Goal: Task Accomplishment & Management: Manage account settings

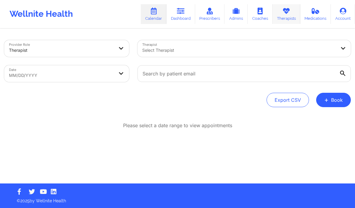
click at [290, 15] on link "Therapists" at bounding box center [287, 14] width 28 height 20
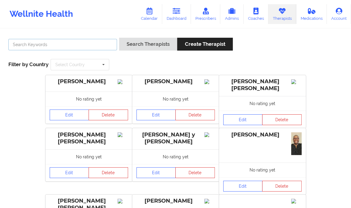
click at [59, 45] on input "text" at bounding box center [62, 44] width 108 height 11
paste input "Maya Miranda"
type input "Maya Miranda"
click at [179, 17] on link "Dashboard" at bounding box center [176, 14] width 29 height 20
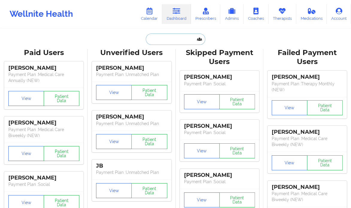
click at [159, 43] on input "text" at bounding box center [175, 38] width 59 height 11
paste input "Maya Miranda"
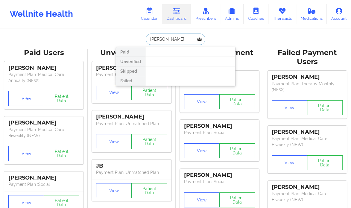
type input "Maya Miranda"
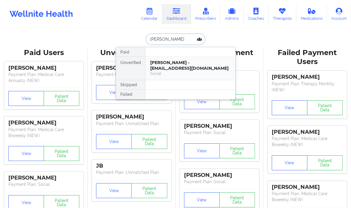
click at [226, 65] on div "maya miranda - mayamiranda676@gmail.com" at bounding box center [190, 65] width 80 height 11
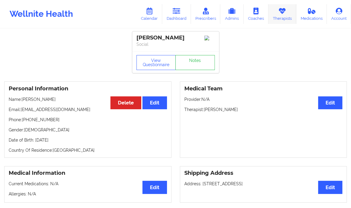
click at [289, 15] on link "Therapists" at bounding box center [282, 14] width 28 height 20
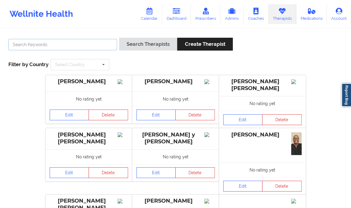
click at [58, 45] on input "text" at bounding box center [62, 44] width 108 height 11
paste input "[PERSON_NAME]"
type input "[PERSON_NAME]"
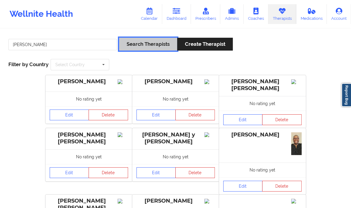
click at [134, 43] on button "Search Therapists" at bounding box center [148, 44] width 58 height 13
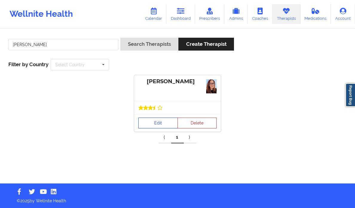
click at [155, 121] on link "Edit" at bounding box center [157, 122] width 39 height 11
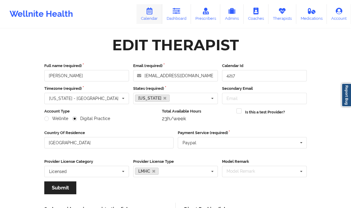
click at [155, 13] on link "Calendar" at bounding box center [149, 14] width 26 height 20
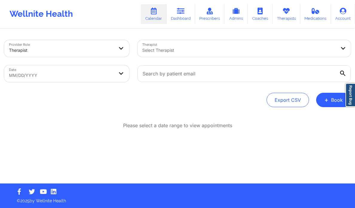
click at [194, 55] on div "Select Therapist" at bounding box center [236, 48] width 199 height 17
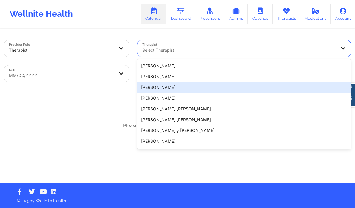
paste input "[PERSON_NAME]"
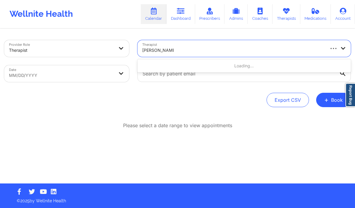
type input "[PERSON_NAME]"
click at [112, 75] on body "Wellnite Health Calendar Dashboard Prescribers Admins Coaches Therapists Medica…" at bounding box center [177, 104] width 355 height 208
select select "2025-7"
select select "2025-8"
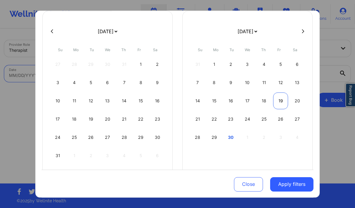
scroll to position [40, 0]
click at [231, 136] on div "30" at bounding box center [230, 136] width 15 height 17
select select "2025-8"
select select "2025-9"
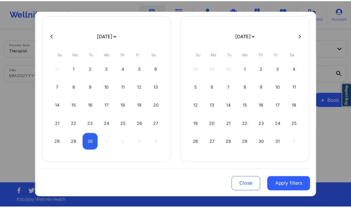
scroll to position [34, 0]
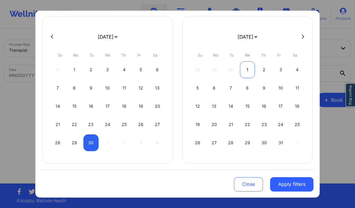
select select "2025-8"
select select "2025-9"
select select "2025-8"
select select "2025-9"
select select "2025-8"
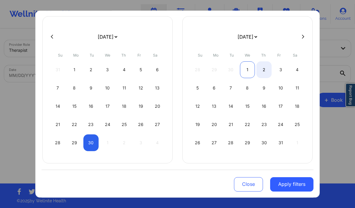
select select "2025-9"
select select "2025-8"
select select "2025-9"
click at [266, 70] on div "2" at bounding box center [263, 69] width 15 height 17
select select "2025-8"
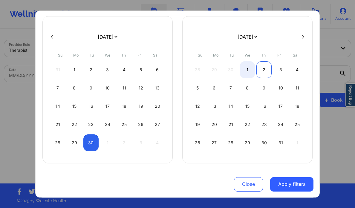
select select "2025-9"
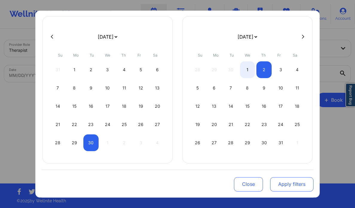
click at [296, 183] on button "Apply filters" at bounding box center [291, 184] width 43 height 14
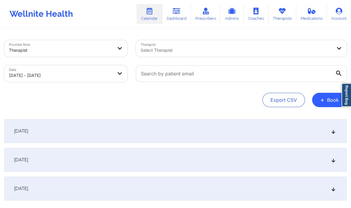
scroll to position [41, 0]
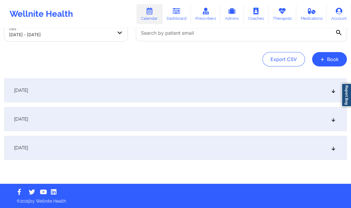
click at [336, 117] on div "[DATE]" at bounding box center [175, 119] width 342 height 24
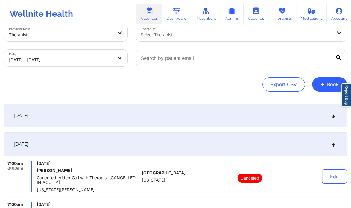
scroll to position [0, 0]
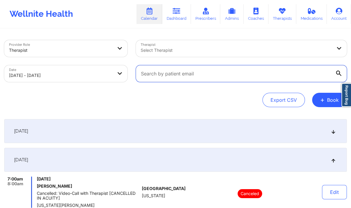
click at [342, 74] on input "text" at bounding box center [241, 73] width 211 height 17
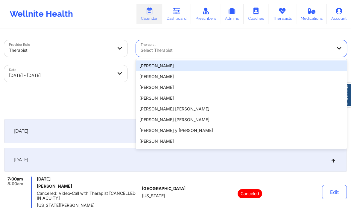
click at [233, 42] on div "Select Therapist" at bounding box center [234, 48] width 197 height 17
paste input "[PERSON_NAME]"
type input "[PERSON_NAME]"
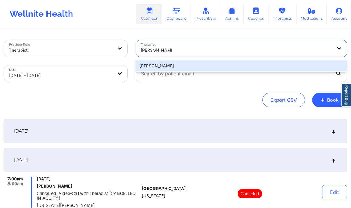
click at [203, 66] on div "[PERSON_NAME]" at bounding box center [241, 65] width 211 height 11
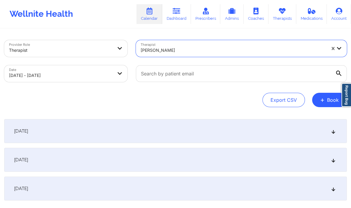
scroll to position [41, 0]
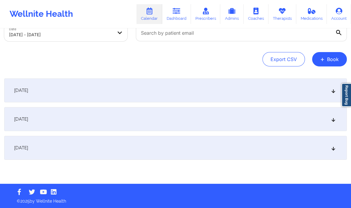
click at [333, 116] on div "[DATE]" at bounding box center [175, 119] width 342 height 24
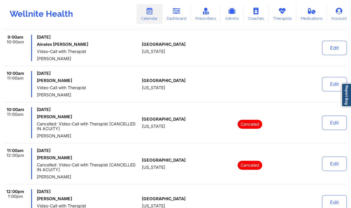
scroll to position [177, 0]
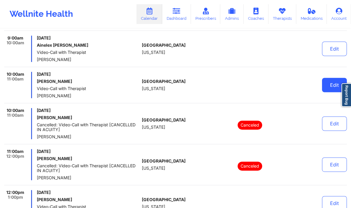
click at [328, 83] on button "Edit" at bounding box center [334, 85] width 25 height 14
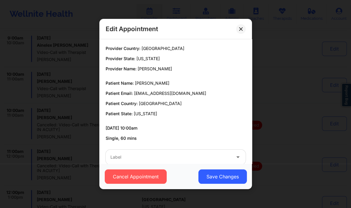
scroll to position [11, 0]
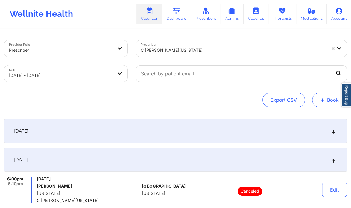
click at [323, 99] on span "+" at bounding box center [322, 99] width 4 height 3
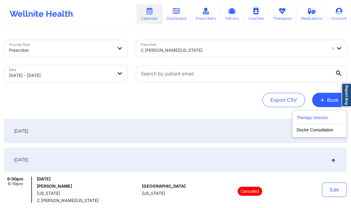
click at [319, 117] on button "Therapy Session" at bounding box center [319, 119] width 46 height 10
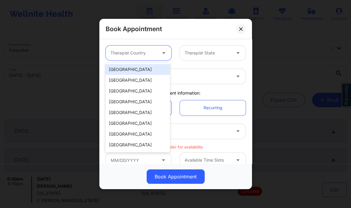
click at [151, 58] on div "Therapist Country" at bounding box center [130, 52] width 51 height 15
click at [143, 71] on div "[GEOGRAPHIC_DATA]" at bounding box center [137, 69] width 64 height 11
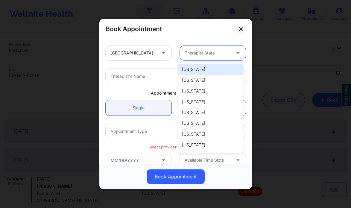
click at [202, 53] on div at bounding box center [207, 52] width 46 height 7
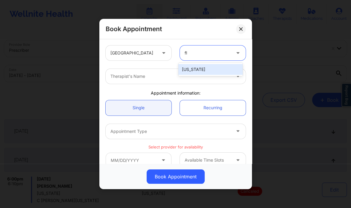
type input "flo"
click at [203, 67] on div "[US_STATE]" at bounding box center [210, 69] width 64 height 11
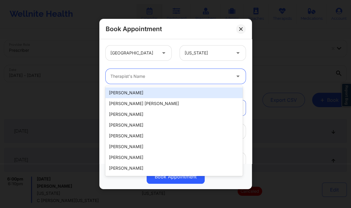
click at [191, 75] on div at bounding box center [170, 76] width 120 height 7
paste input "[PERSON_NAME]"
type input "[PERSON_NAME]"
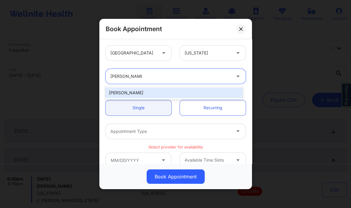
click at [137, 93] on div "[PERSON_NAME]" at bounding box center [173, 92] width 137 height 11
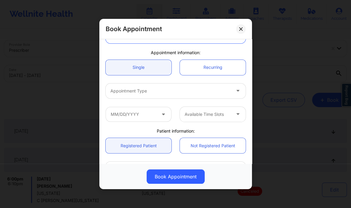
scroll to position [41, 0]
click at [183, 93] on div at bounding box center [170, 90] width 120 height 7
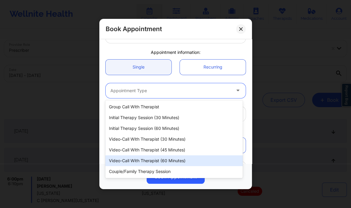
click at [159, 159] on div "Video-Call with Therapist (60 minutes)" at bounding box center [173, 160] width 137 height 11
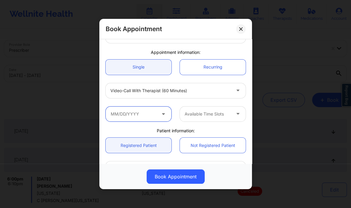
click at [146, 116] on input "text" at bounding box center [138, 113] width 66 height 15
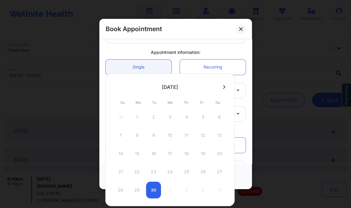
click at [225, 86] on icon at bounding box center [224, 87] width 2 height 4
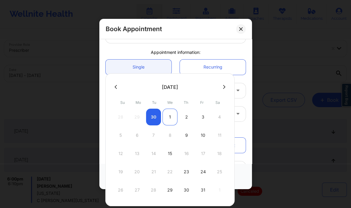
click at [172, 116] on div "1" at bounding box center [169, 116] width 15 height 17
type input "10/01/2025"
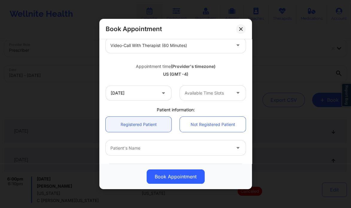
scroll to position [88, 0]
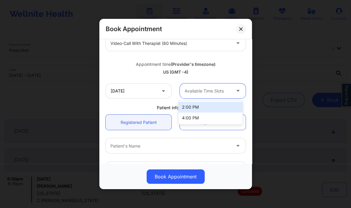
click at [213, 91] on div at bounding box center [207, 90] width 46 height 7
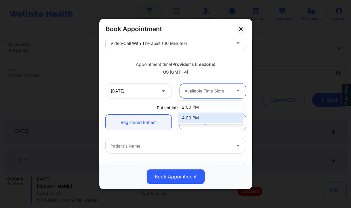
click at [196, 121] on div "4:00 PM" at bounding box center [210, 117] width 64 height 11
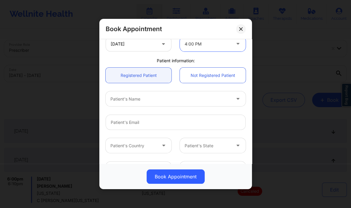
scroll to position [136, 0]
click at [190, 99] on div at bounding box center [170, 97] width 120 height 7
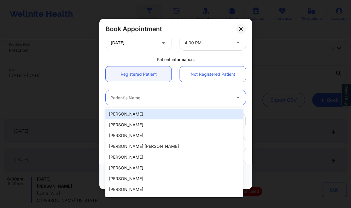
paste input "Maya Miranda"
type input "Maya Miranda"
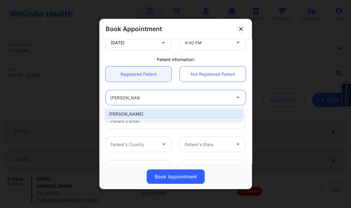
click at [151, 116] on div "[PERSON_NAME]" at bounding box center [173, 113] width 137 height 11
type input "mayamiranda676@gmail.com"
type input "+1954-729-4137"
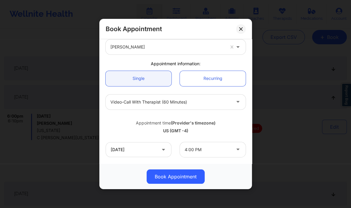
scroll to position [30, 0]
click at [198, 80] on link "Recurring" at bounding box center [213, 78] width 66 height 15
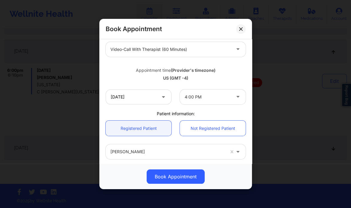
scroll to position [79, 0]
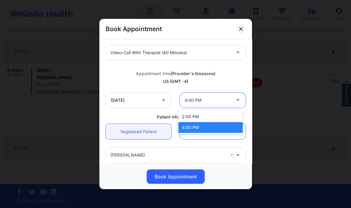
click at [218, 104] on div "4:00 PM" at bounding box center [207, 100] width 46 height 15
click at [209, 116] on div "2:00 PM" at bounding box center [210, 116] width 64 height 11
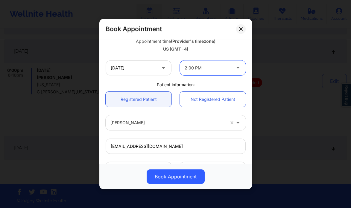
scroll to position [108, 0]
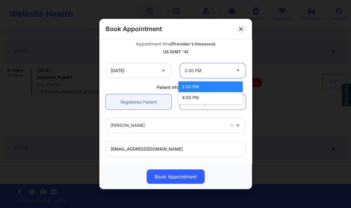
click at [231, 74] on div at bounding box center [238, 70] width 14 height 15
click at [203, 97] on div "4:00 PM" at bounding box center [210, 97] width 64 height 11
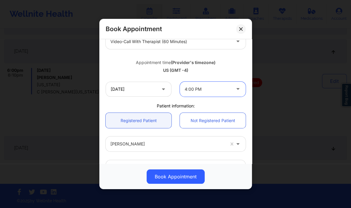
scroll to position [94, 0]
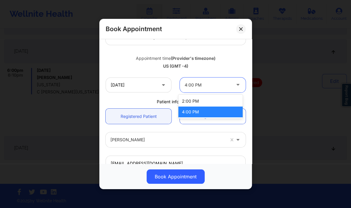
click at [235, 86] on icon at bounding box center [238, 83] width 6 height 5
click at [207, 102] on div "2:00 PM" at bounding box center [210, 101] width 64 height 11
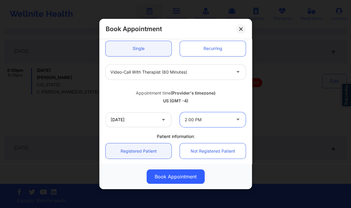
scroll to position [0, 0]
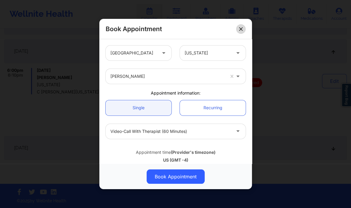
click at [243, 31] on button at bounding box center [241, 29] width 10 height 10
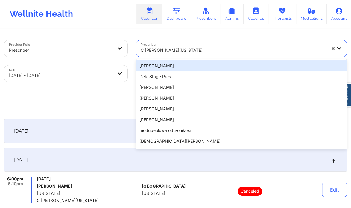
click at [170, 48] on div at bounding box center [232, 50] width 185 height 7
paste input "[PERSON_NAME]"
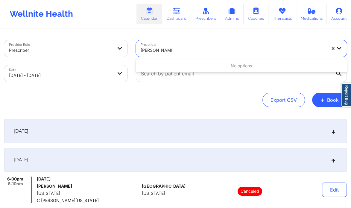
type input "[PERSON_NAME]"
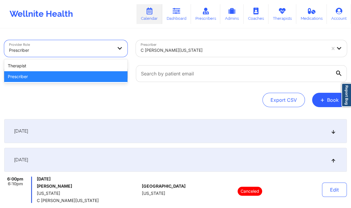
click at [73, 50] on div at bounding box center [60, 50] width 103 height 7
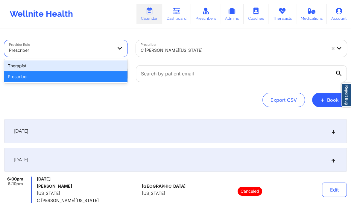
click at [57, 62] on div "Therapist" at bounding box center [65, 65] width 123 height 11
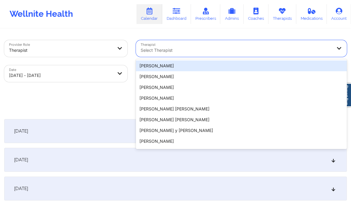
click at [167, 51] on div at bounding box center [235, 50] width 191 height 7
paste input "[PERSON_NAME]"
type input "[PERSON_NAME]"
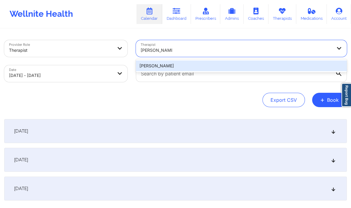
click at [174, 69] on div "[PERSON_NAME]" at bounding box center [241, 65] width 211 height 11
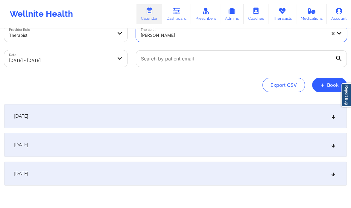
scroll to position [19, 0]
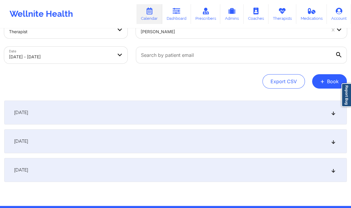
click at [332, 170] on icon at bounding box center [332, 170] width 5 height 4
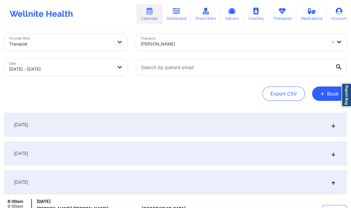
scroll to position [0, 0]
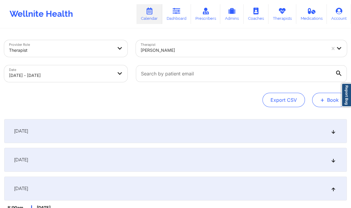
click at [328, 95] on button "+ Book" at bounding box center [329, 100] width 35 height 14
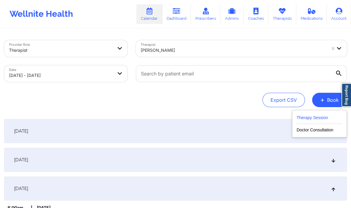
click at [318, 118] on button "Therapy Session" at bounding box center [319, 119] width 46 height 10
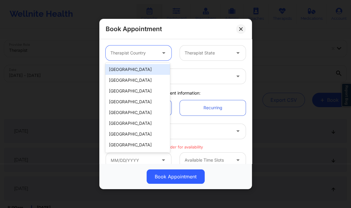
click at [148, 50] on div at bounding box center [133, 52] width 46 height 7
click at [146, 67] on div "[GEOGRAPHIC_DATA]" at bounding box center [137, 69] width 64 height 11
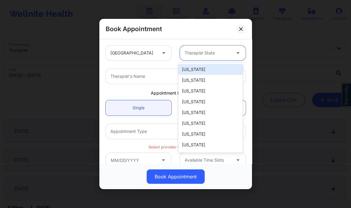
click at [191, 51] on div at bounding box center [207, 52] width 46 height 7
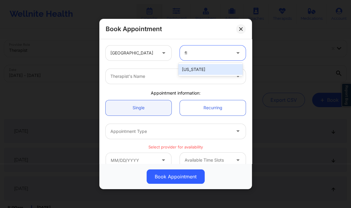
type input "flo"
click at [204, 72] on div "[US_STATE]" at bounding box center [210, 69] width 64 height 11
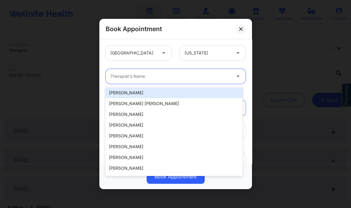
click at [196, 74] on div at bounding box center [170, 76] width 120 height 7
paste input "[PERSON_NAME]"
type input "[PERSON_NAME]"
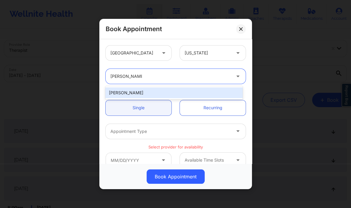
click at [140, 94] on div "[PERSON_NAME]" at bounding box center [173, 92] width 137 height 11
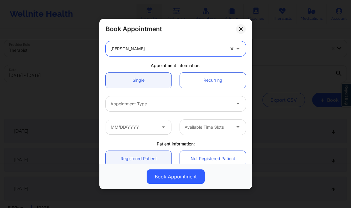
scroll to position [28, 0]
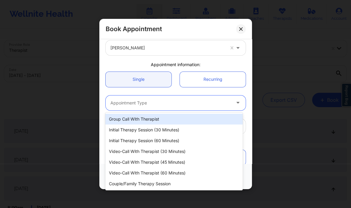
click at [150, 97] on div "Appointment Type" at bounding box center [168, 102] width 126 height 15
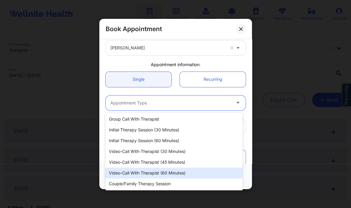
click at [171, 171] on div "Video-Call with Therapist (60 minutes)" at bounding box center [173, 172] width 137 height 11
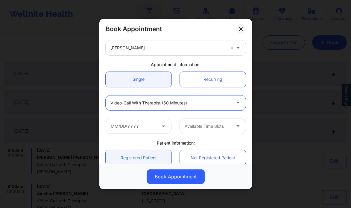
scroll to position [58, 0]
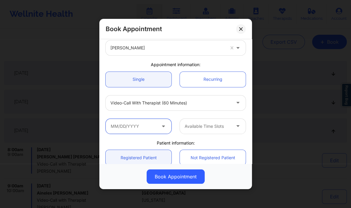
click at [143, 130] on input "text" at bounding box center [138, 126] width 66 height 15
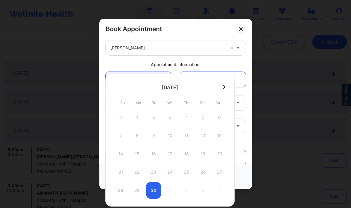
click at [224, 88] on icon at bounding box center [224, 87] width 2 height 4
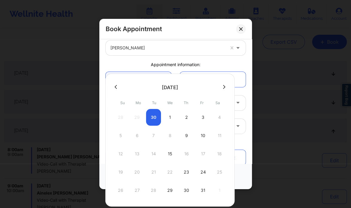
click at [151, 117] on div "28 29 30 1 2 3 4" at bounding box center [170, 117] width 114 height 17
click at [187, 117] on div "2" at bounding box center [186, 117] width 15 height 17
type input "10/02/2025"
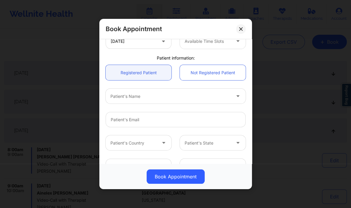
scroll to position [154, 0]
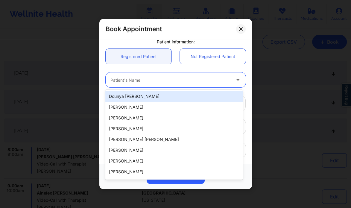
click at [151, 80] on div at bounding box center [170, 79] width 120 height 7
paste input "Maya Miranda"
type input "Maya Miranda"
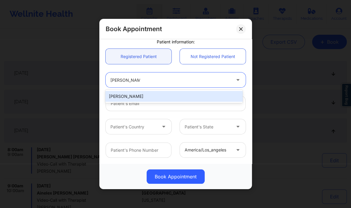
click at [133, 97] on div "[PERSON_NAME]" at bounding box center [173, 96] width 137 height 11
type input "mayamiranda676@gmail.com"
type input "+1954-729-4137"
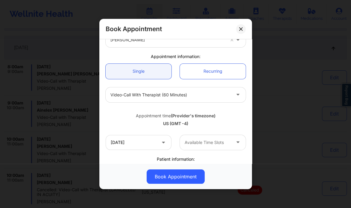
scroll to position [36, 0]
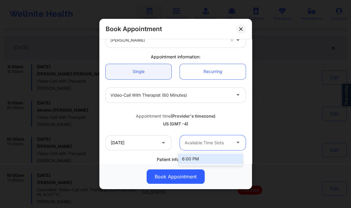
click at [212, 140] on div at bounding box center [207, 142] width 46 height 7
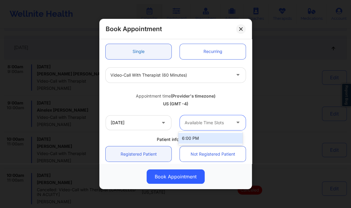
scroll to position [57, 0]
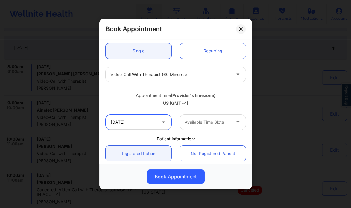
click at [153, 122] on input "10/02/2025" at bounding box center [138, 121] width 66 height 15
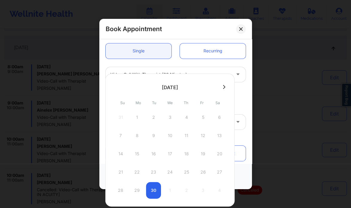
click at [225, 86] on icon at bounding box center [224, 87] width 2 height 4
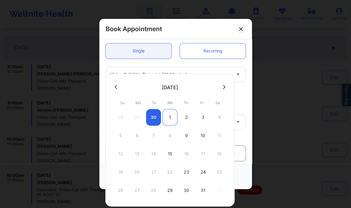
click at [171, 116] on div "1" at bounding box center [169, 117] width 15 height 17
type input "10/01/2025"
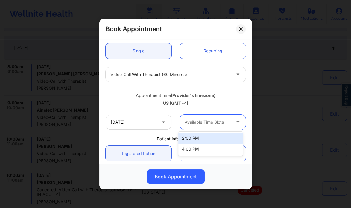
click at [207, 117] on div "Available Time Slots" at bounding box center [205, 121] width 51 height 15
click at [201, 136] on div "2:00 PM" at bounding box center [210, 138] width 64 height 11
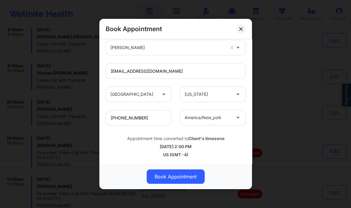
scroll to position [180, 0]
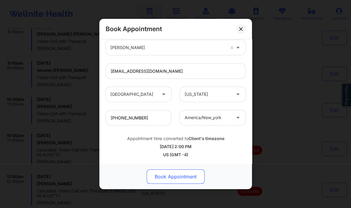
click at [179, 175] on button "Book Appointment" at bounding box center [175, 176] width 58 height 14
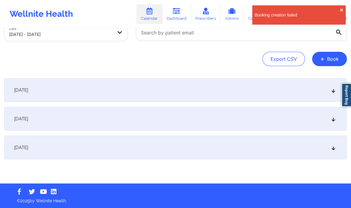
scroll to position [41, 0]
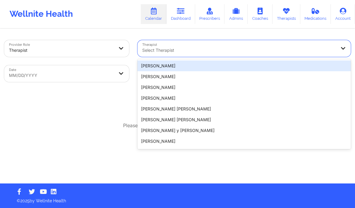
click at [178, 52] on div at bounding box center [239, 50] width 194 height 7
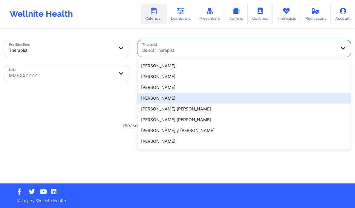
paste input "[PERSON_NAME]"
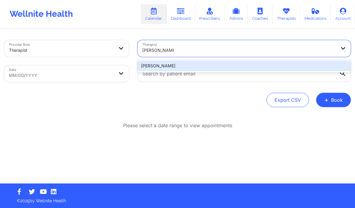
type input "[PERSON_NAME]"
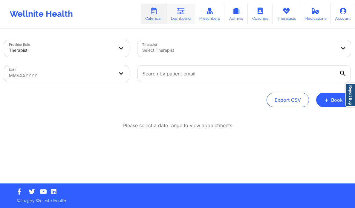
click at [182, 13] on icon at bounding box center [181, 11] width 8 height 7
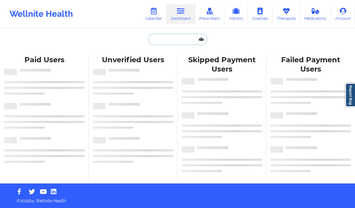
click at [170, 40] on input "text" at bounding box center [177, 38] width 59 height 11
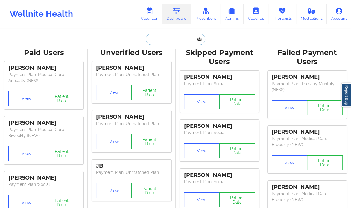
paste input "[PERSON_NAME]"
type input "[PERSON_NAME]"
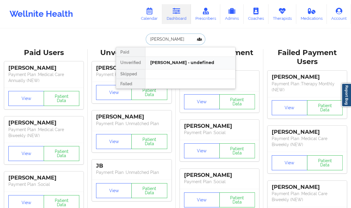
click at [190, 65] on div "April Balzhiser - undefined" at bounding box center [190, 63] width 90 height 12
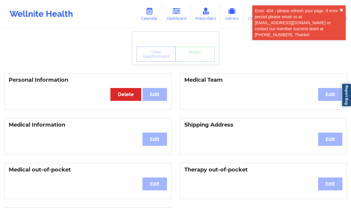
click at [340, 8] on button "✖︎" at bounding box center [341, 10] width 4 height 5
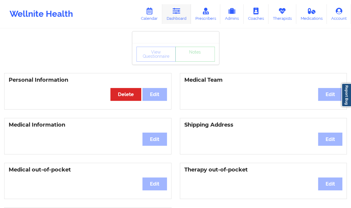
click at [180, 7] on link "Dashboard" at bounding box center [176, 14] width 29 height 20
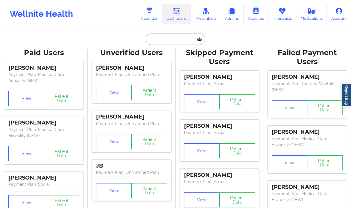
click at [159, 42] on input "text" at bounding box center [175, 38] width 59 height 11
paste input "Ryan Nicholas"
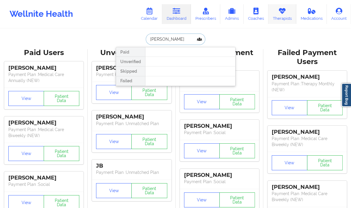
type input "Ryan Nicholas"
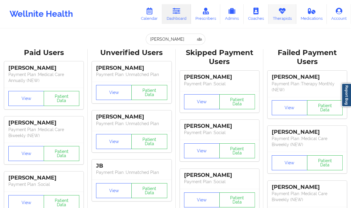
click at [286, 16] on link "Therapists" at bounding box center [282, 14] width 28 height 20
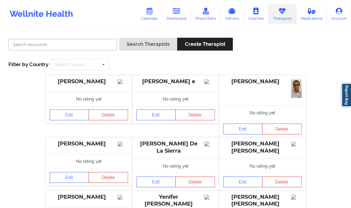
click at [47, 46] on input "text" at bounding box center [62, 44] width 108 height 11
paste input "Ryan Nicholas"
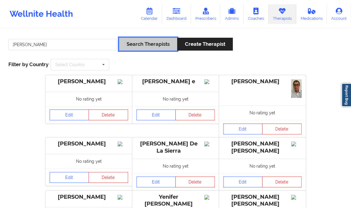
click at [133, 44] on button "Search Therapists" at bounding box center [148, 44] width 58 height 13
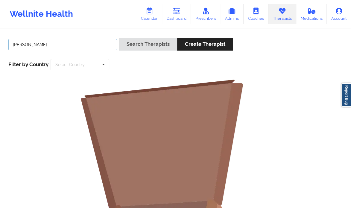
click at [50, 45] on input "Ryan Nicholas" at bounding box center [62, 44] width 108 height 11
paste input "[PERSON_NAME]"
type input "[PERSON_NAME]"
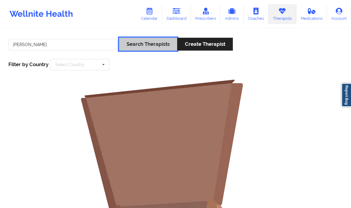
click at [161, 43] on button "Search Therapists" at bounding box center [148, 44] width 58 height 13
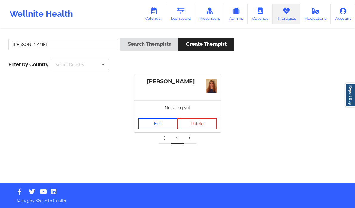
click at [165, 124] on link "Edit" at bounding box center [157, 123] width 39 height 11
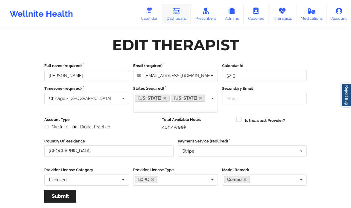
click at [177, 14] on link "Dashboard" at bounding box center [176, 14] width 29 height 20
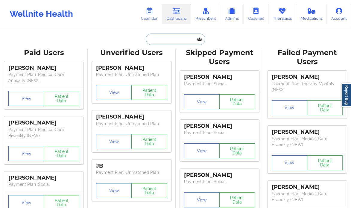
click at [169, 39] on input "text" at bounding box center [175, 38] width 59 height 11
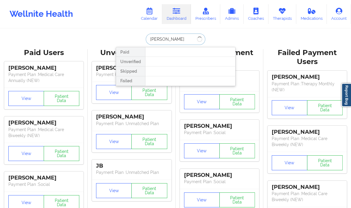
type input "Shatema Smith"
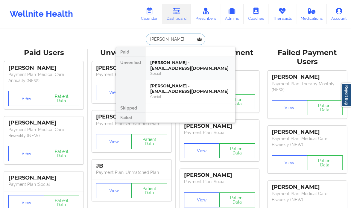
click at [207, 67] on div "Shatema smith - shatemas@gmail.com" at bounding box center [190, 65] width 80 height 11
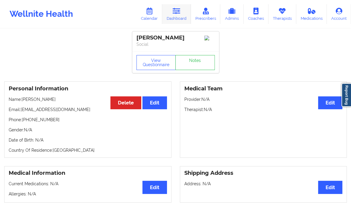
click at [177, 14] on link "Dashboard" at bounding box center [176, 14] width 29 height 20
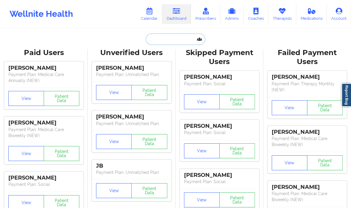
click at [164, 41] on input "text" at bounding box center [175, 38] width 59 height 11
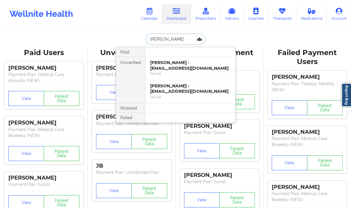
type input "shatema smith"
click at [192, 91] on div "Shatema Smith - smithshatema3@gmail.com" at bounding box center [190, 88] width 80 height 11
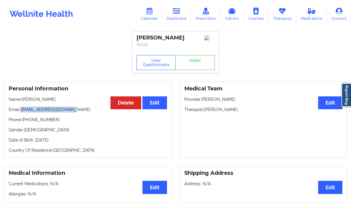
drag, startPoint x: 75, startPoint y: 112, endPoint x: 22, endPoint y: 111, distance: 52.9
click at [22, 111] on p "Email: smithshatema3@gmail.com" at bounding box center [88, 109] width 158 height 6
copy p "smithshatema3@gmail.com"
click at [285, 15] on link "Therapists" at bounding box center [282, 14] width 28 height 20
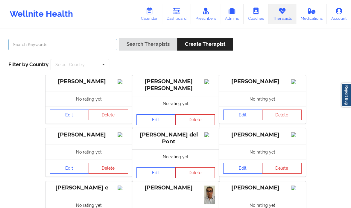
click at [75, 47] on input "text" at bounding box center [62, 44] width 108 height 11
paste input "smithshatema3@gmail.com"
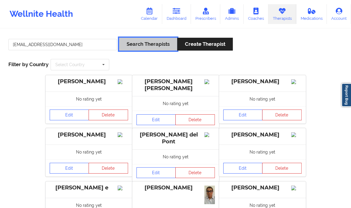
click at [130, 44] on button "Search Therapists" at bounding box center [148, 44] width 58 height 13
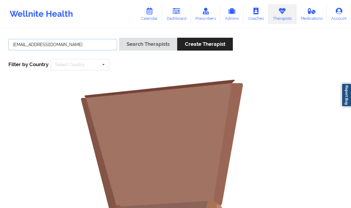
click at [73, 44] on input "smithshatema3@gmail.com" at bounding box center [62, 44] width 108 height 11
type input "shatema smith"
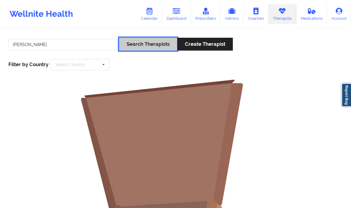
click at [145, 47] on button "Search Therapists" at bounding box center [148, 44] width 58 height 13
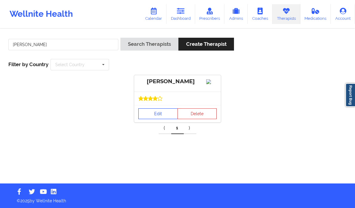
click at [148, 116] on link "Edit" at bounding box center [157, 113] width 39 height 11
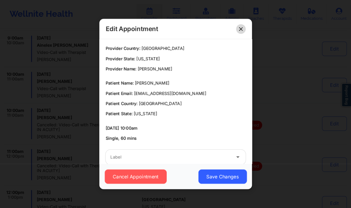
scroll to position [11, 0]
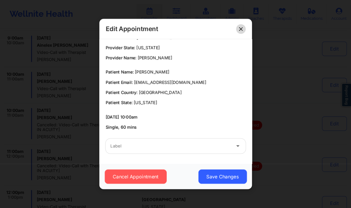
click at [241, 30] on icon at bounding box center [241, 29] width 4 height 4
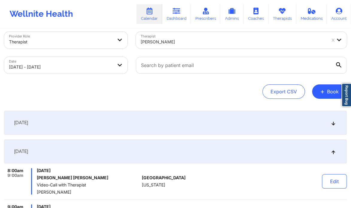
scroll to position [0, 0]
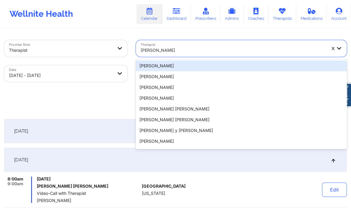
click at [171, 53] on div at bounding box center [232, 50] width 185 height 7
paste input "[PERSON_NAME]"
type input "[PERSON_NAME]"
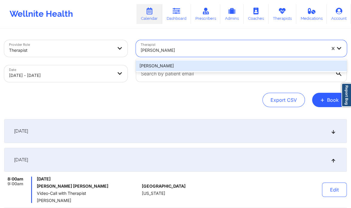
click at [168, 67] on div "[PERSON_NAME]" at bounding box center [241, 65] width 211 height 11
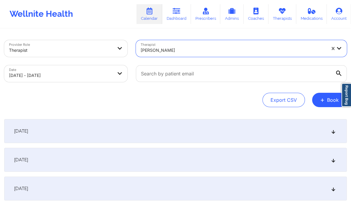
click at [339, 72] on icon at bounding box center [338, 73] width 5 height 5
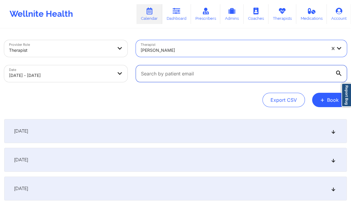
click at [339, 72] on input "text" at bounding box center [241, 73] width 211 height 17
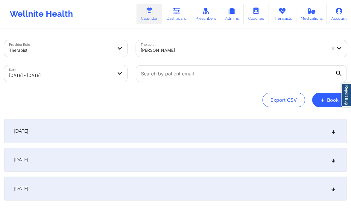
click at [292, 135] on div "[DATE]" at bounding box center [175, 131] width 342 height 24
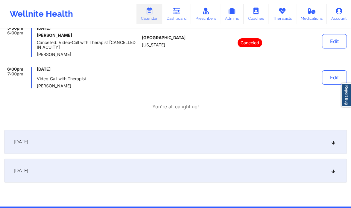
scroll to position [124, 0]
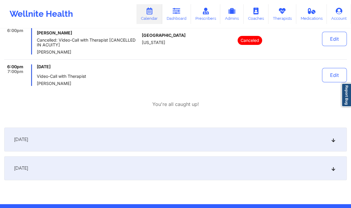
click at [241, 144] on div "[DATE]" at bounding box center [175, 139] width 342 height 24
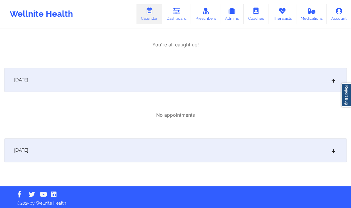
scroll to position [185, 0]
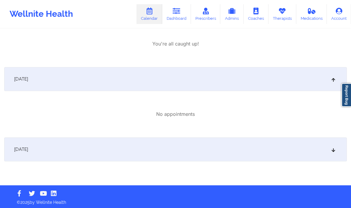
click at [234, 152] on div "[DATE]" at bounding box center [175, 149] width 342 height 24
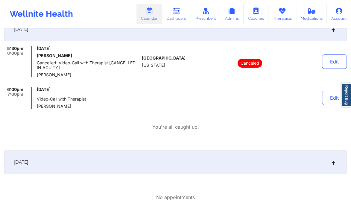
scroll to position [73, 0]
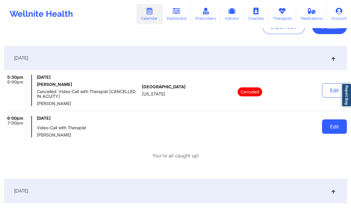
click at [331, 128] on button "Edit" at bounding box center [334, 126] width 25 height 14
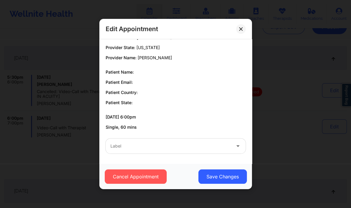
scroll to position [0, 0]
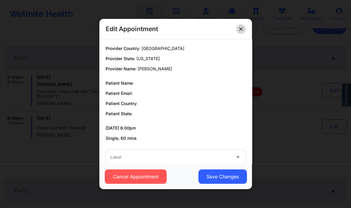
click at [239, 29] on icon at bounding box center [241, 29] width 4 height 4
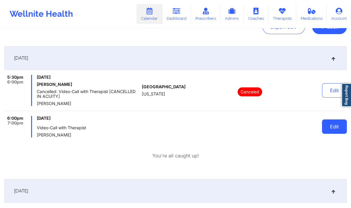
click at [335, 128] on button "Edit" at bounding box center [334, 126] width 25 height 14
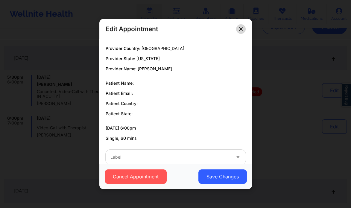
click at [239, 30] on icon at bounding box center [240, 28] width 3 height 3
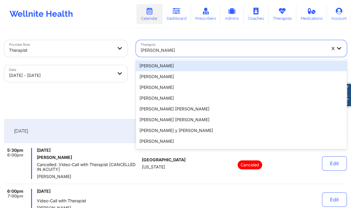
click at [169, 52] on div at bounding box center [232, 50] width 185 height 7
paste input "[PERSON_NAME]"
type input "[PERSON_NAME]"
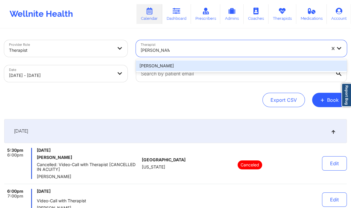
click at [183, 65] on div "[PERSON_NAME]" at bounding box center [241, 65] width 211 height 11
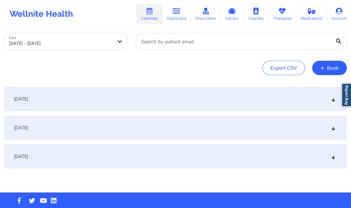
scroll to position [34, 0]
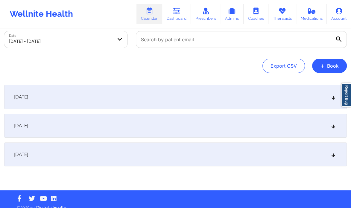
click at [328, 97] on div "[DATE]" at bounding box center [175, 97] width 342 height 24
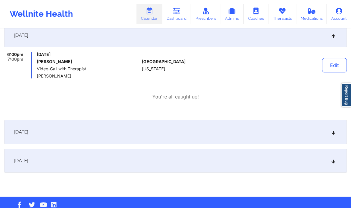
scroll to position [97, 0]
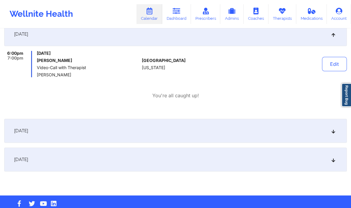
click at [219, 131] on div "[DATE]" at bounding box center [175, 131] width 342 height 24
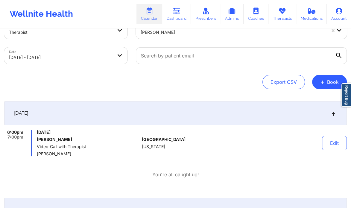
scroll to position [18, 0]
